Goal: Task Accomplishment & Management: Use online tool/utility

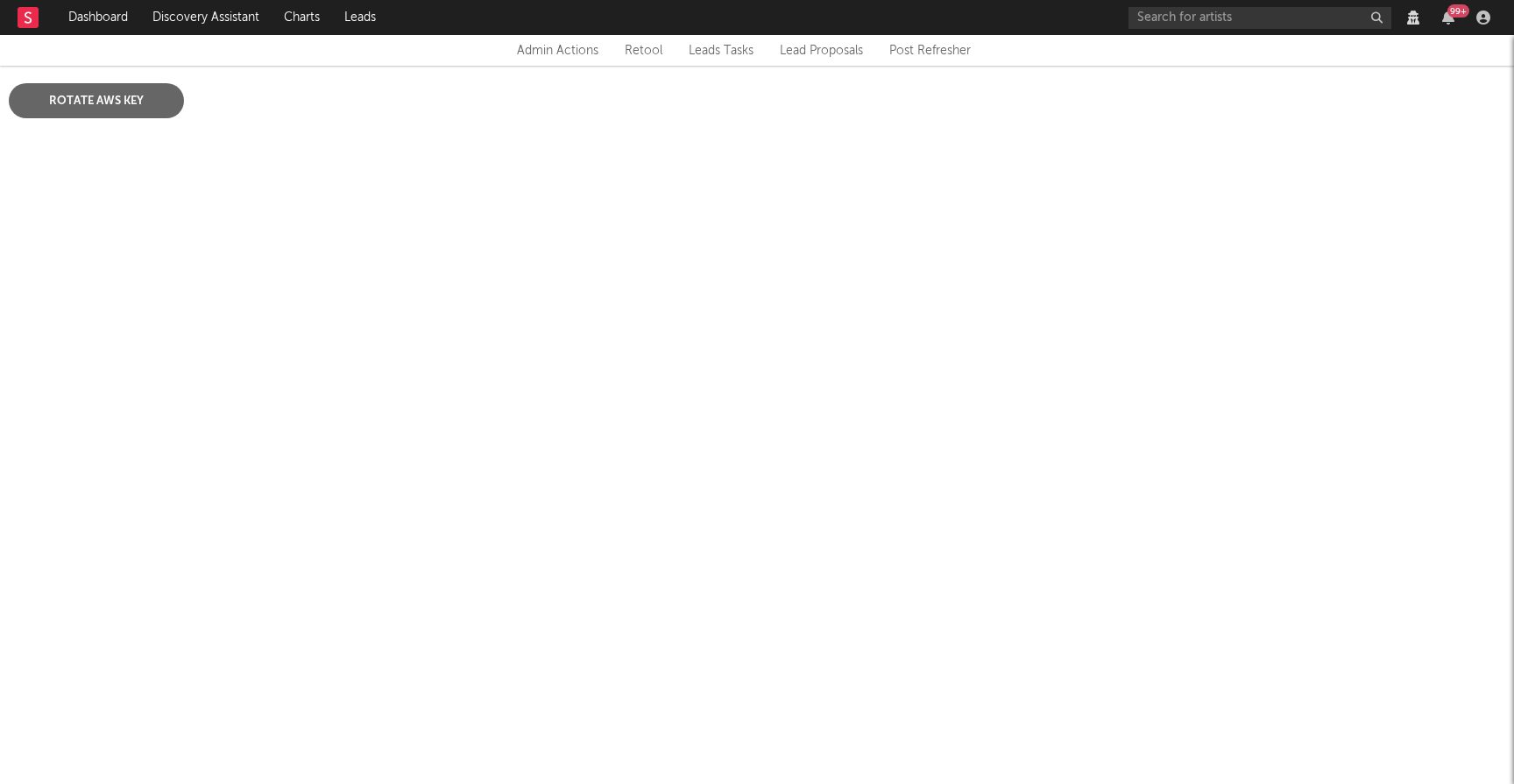
click at [160, 99] on button "Rotate AWS Key" at bounding box center [97, 101] width 175 height 35
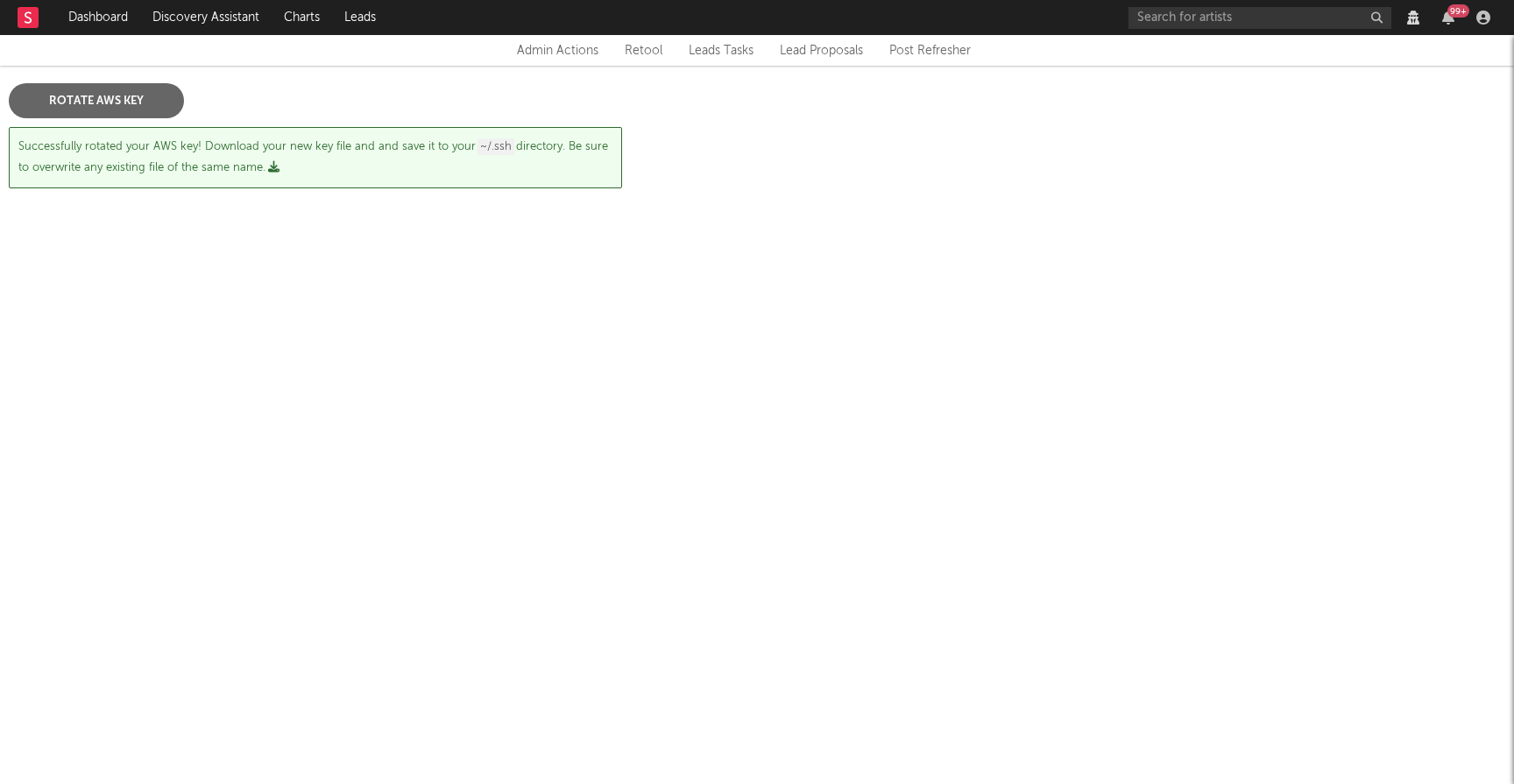
click at [274, 168] on icon "button" at bounding box center [273, 166] width 11 height 11
